Goal: Information Seeking & Learning: Check status

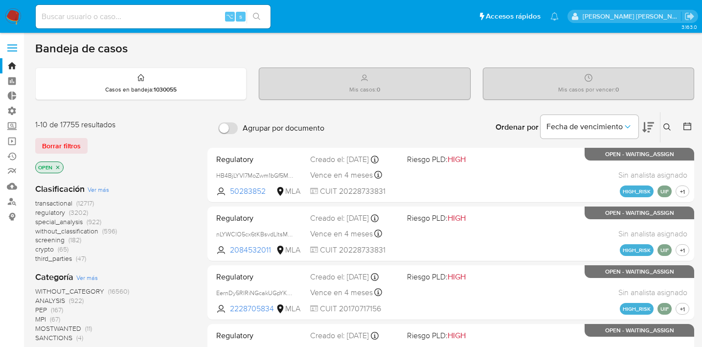
click at [168, 5] on div "⌥ s" at bounding box center [153, 16] width 235 height 23
click at [166, 20] on input at bounding box center [153, 16] width 235 height 13
paste input "Contexto: Se trata de una presentación ejecutiva sobre el estado de avance de u…"
type input "Contexto: Se trata de una presentación ejecutiva sobre el estado de avance de u…"
click at [219, 7] on div "⌥ s" at bounding box center [153, 16] width 235 height 23
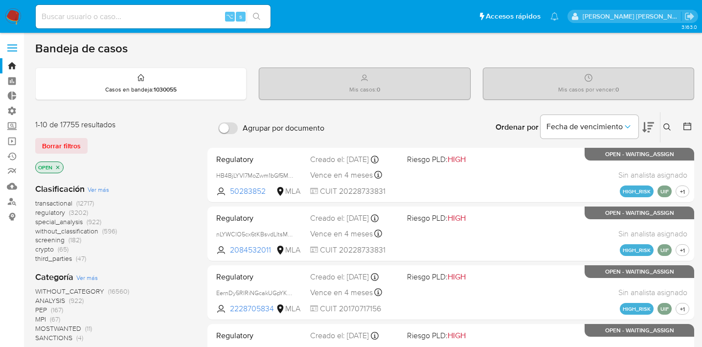
click at [204, 19] on input at bounding box center [153, 16] width 235 height 13
paste input "59umkTQbQ5sdrgXBVpXNHXnf"
type input "59umkTQbQ5sdrgXBVpXNHXnf"
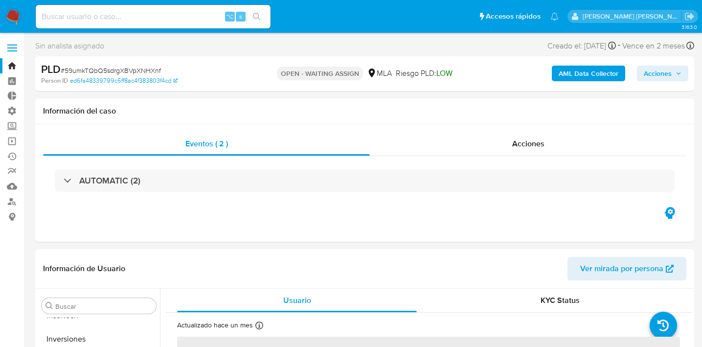
scroll to position [531, 0]
select select "10"
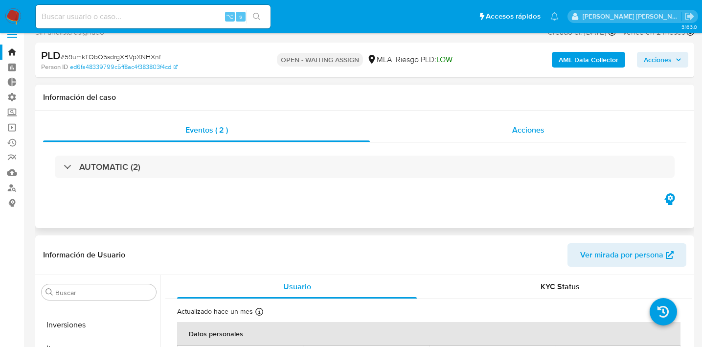
scroll to position [18, 0]
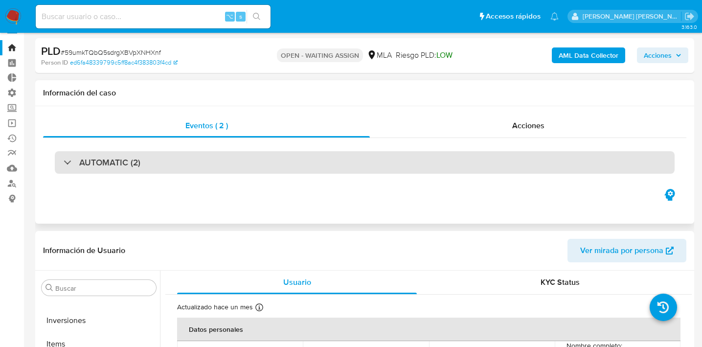
click at [361, 165] on div "AUTOMATIC (2)" at bounding box center [365, 162] width 620 height 23
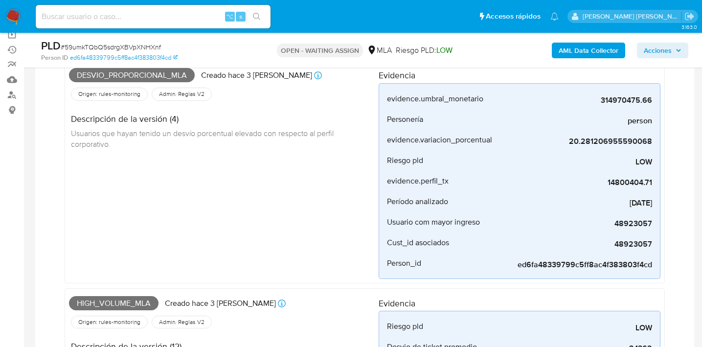
scroll to position [99, 0]
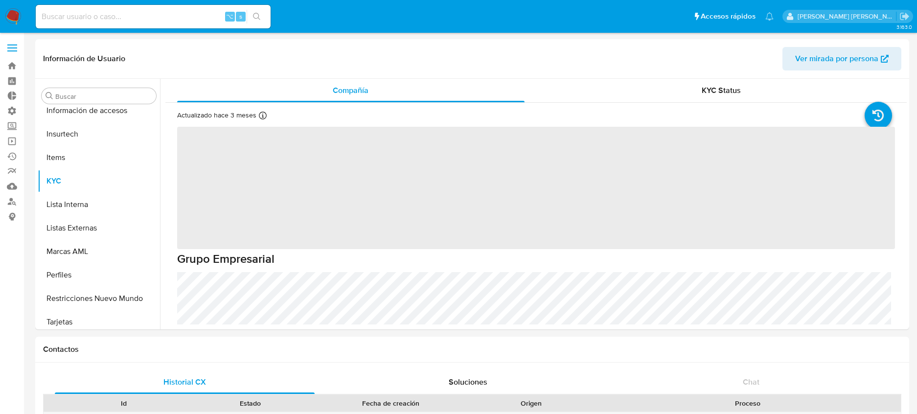
scroll to position [484, 0]
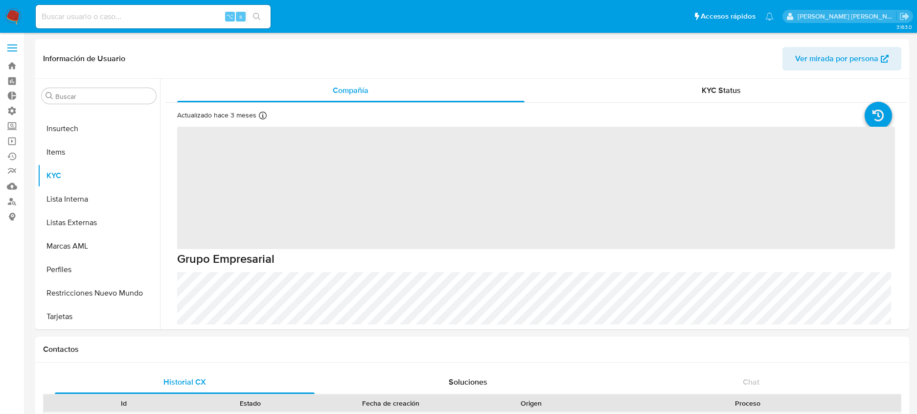
click at [15, 22] on img at bounding box center [13, 16] width 17 height 17
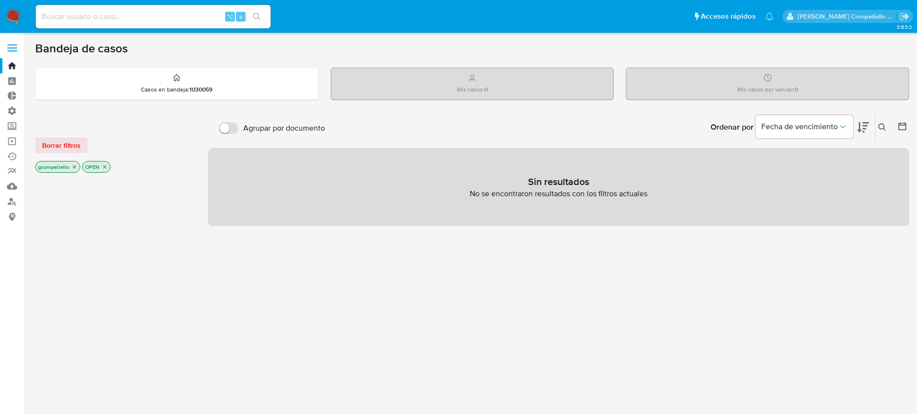
click at [72, 166] on icon "close-filter" at bounding box center [74, 167] width 6 height 6
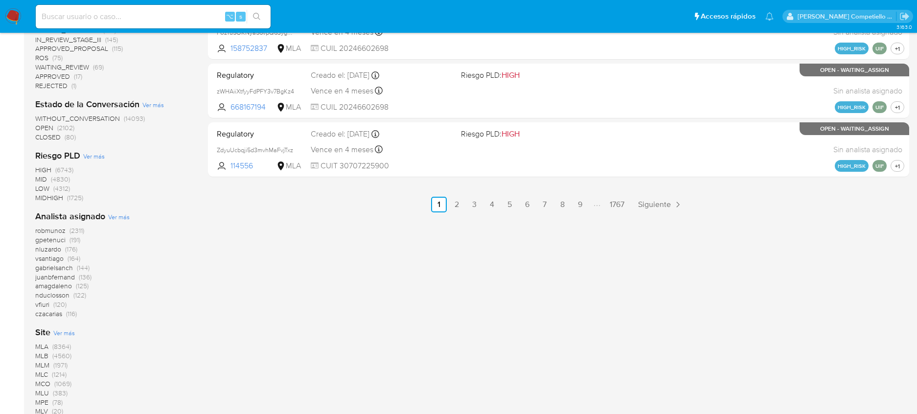
scroll to position [528, 0]
